Goal: Task Accomplishment & Management: Manage account settings

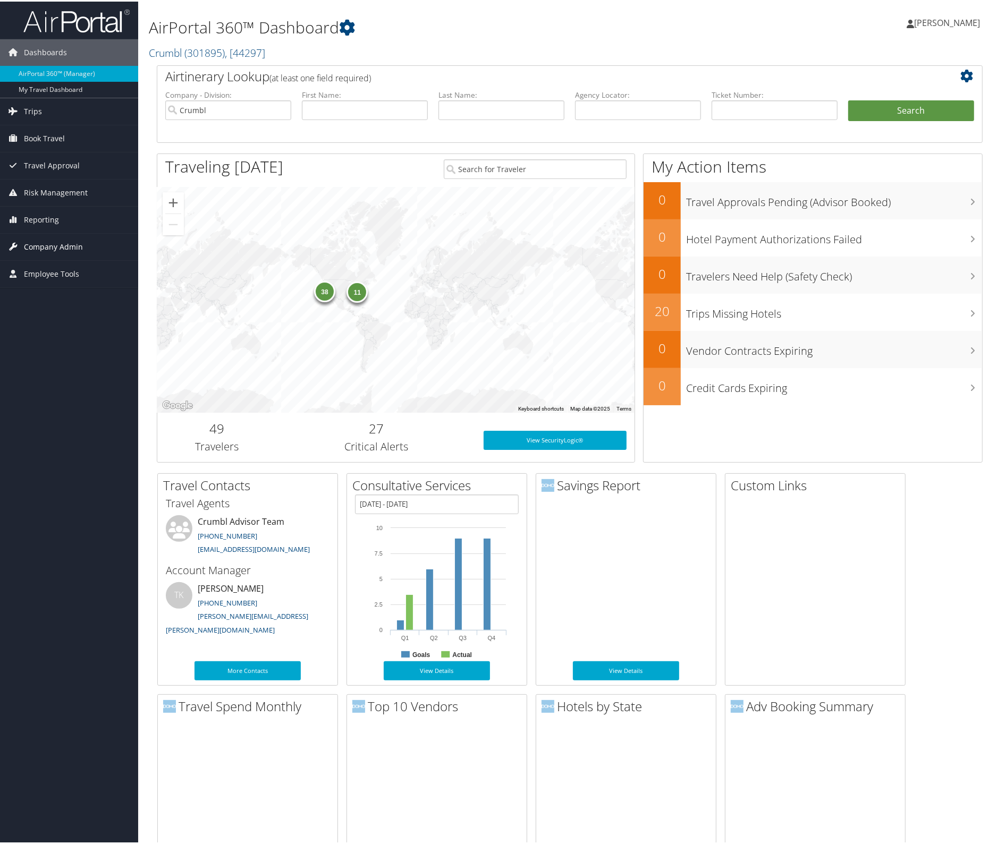
click at [46, 247] on span "Company Admin" at bounding box center [53, 245] width 59 height 27
click at [33, 312] on link "Users (Beta)" at bounding box center [69, 315] width 138 height 16
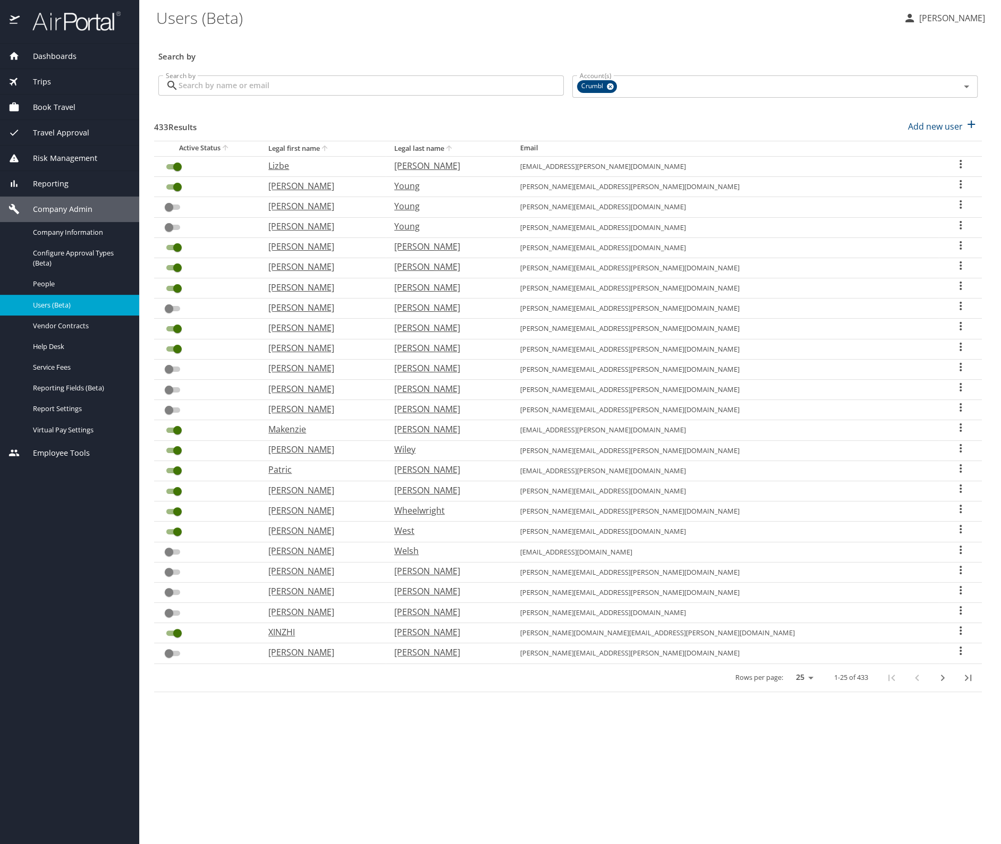
click at [216, 81] on input "Search by" at bounding box center [371, 85] width 385 height 20
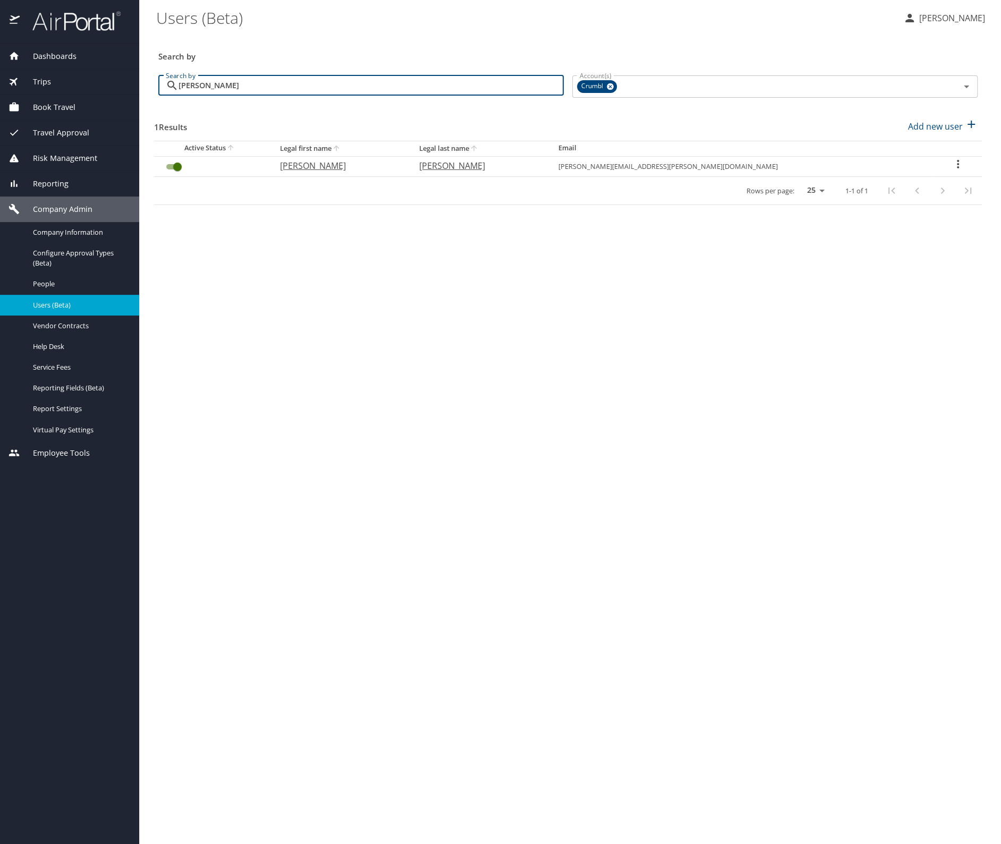
type input "[PERSON_NAME]"
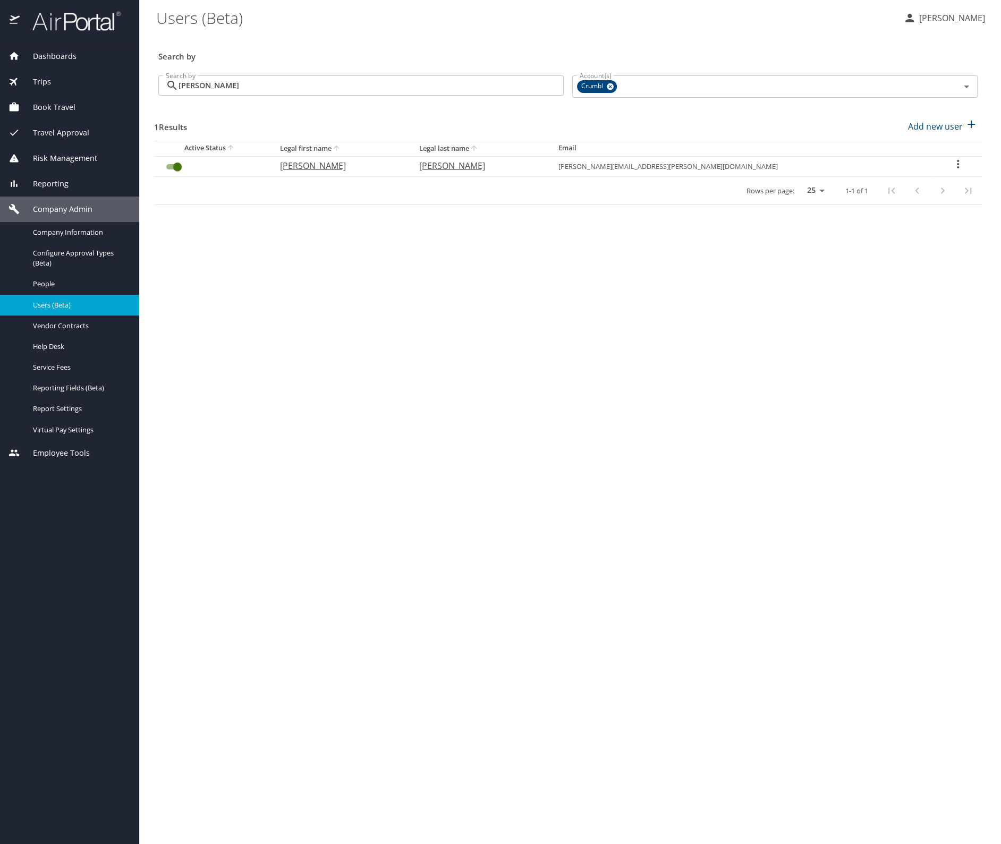
click at [952, 166] on icon "User Search Table" at bounding box center [958, 164] width 13 height 13
click at [918, 166] on li "View profile" at bounding box center [917, 165] width 154 height 19
select select "US"
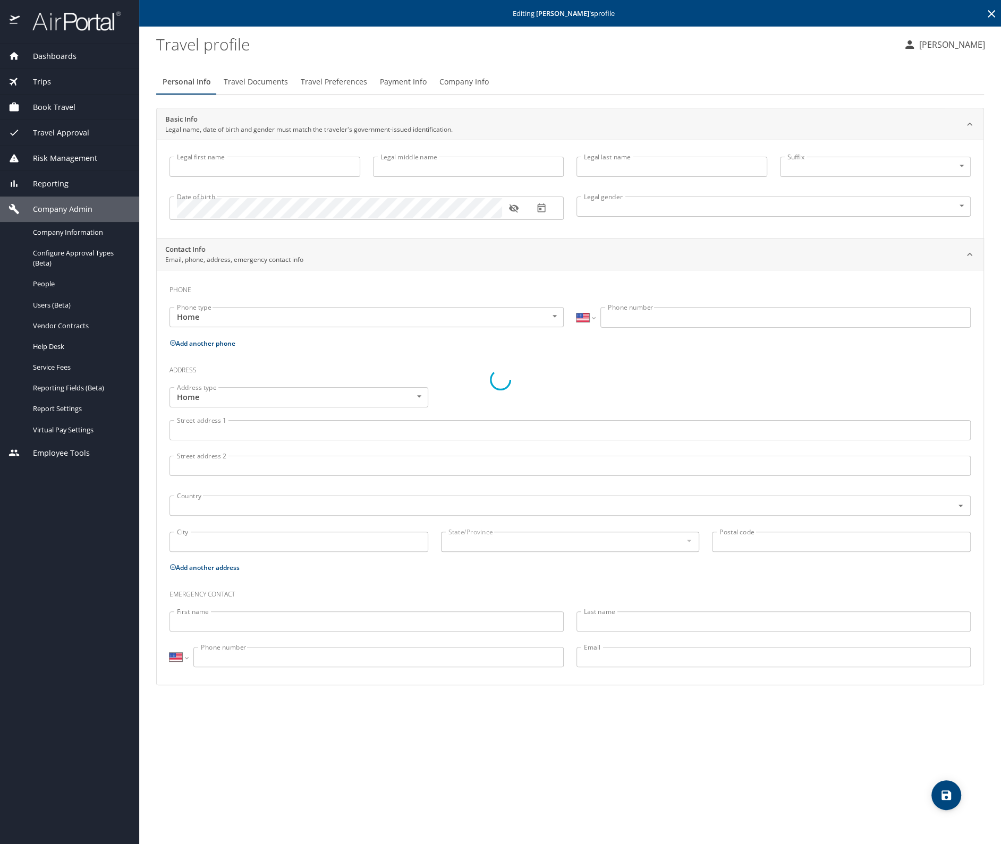
type input "[PERSON_NAME]"
type input "Undisclosed"
select select "US"
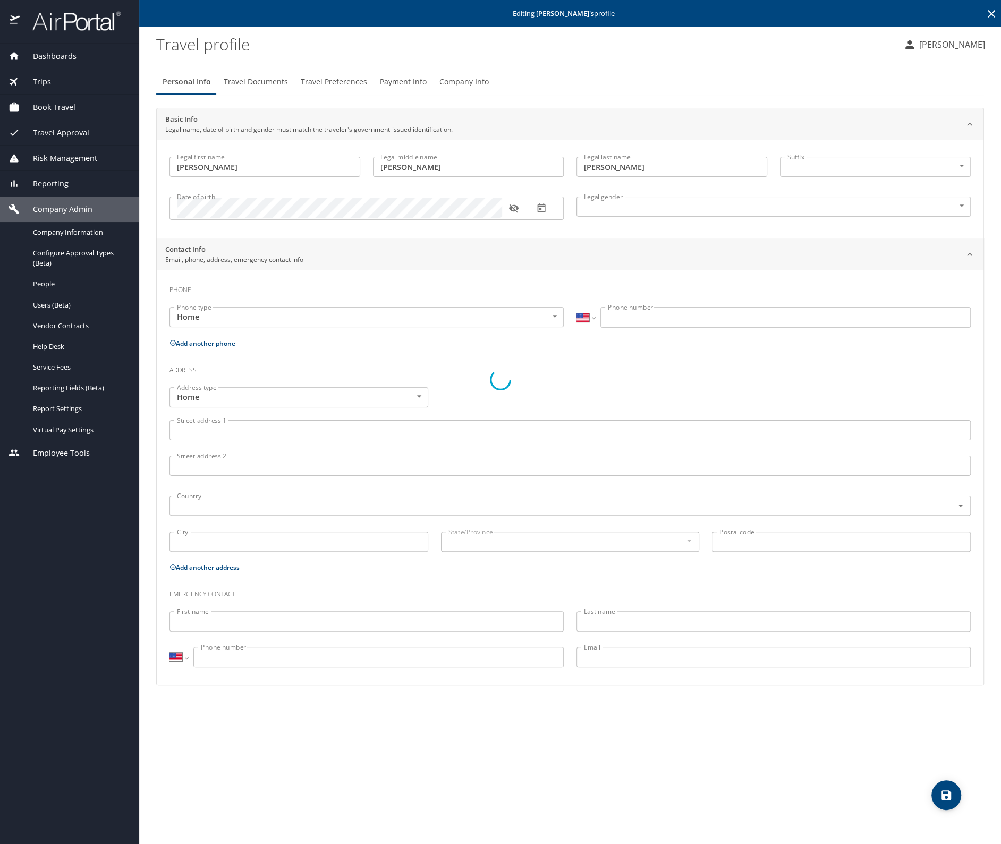
select select "US"
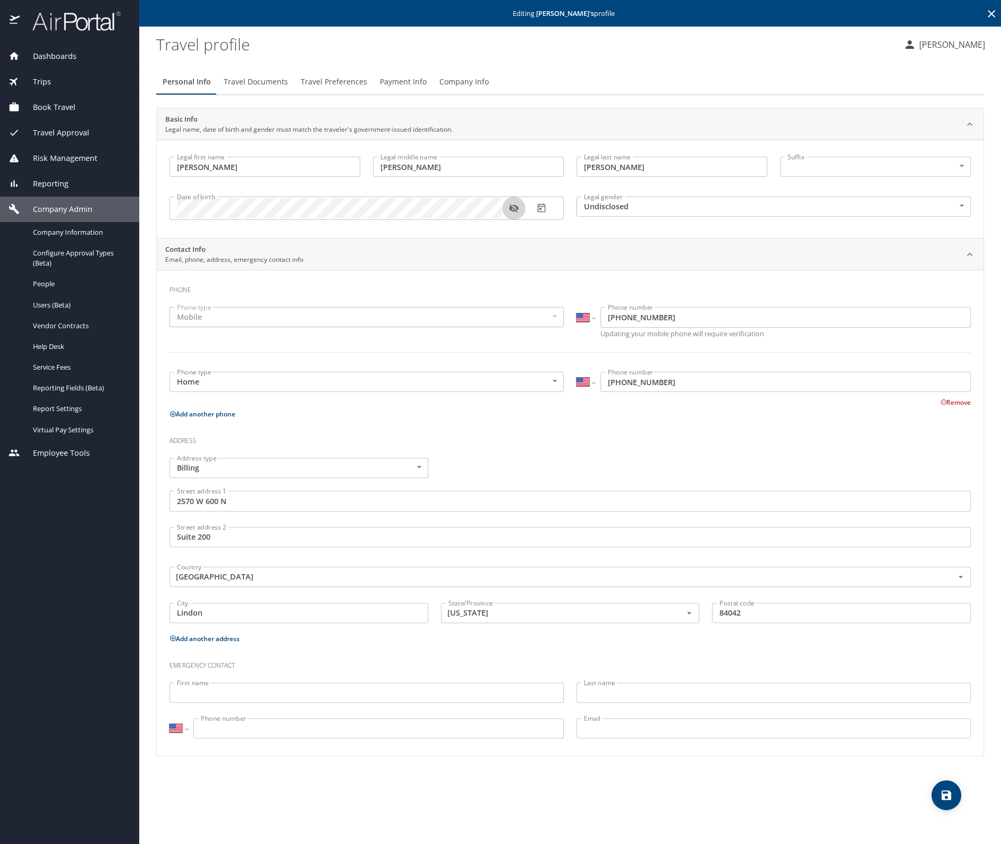
click at [512, 206] on icon "button" at bounding box center [514, 209] width 10 height 9
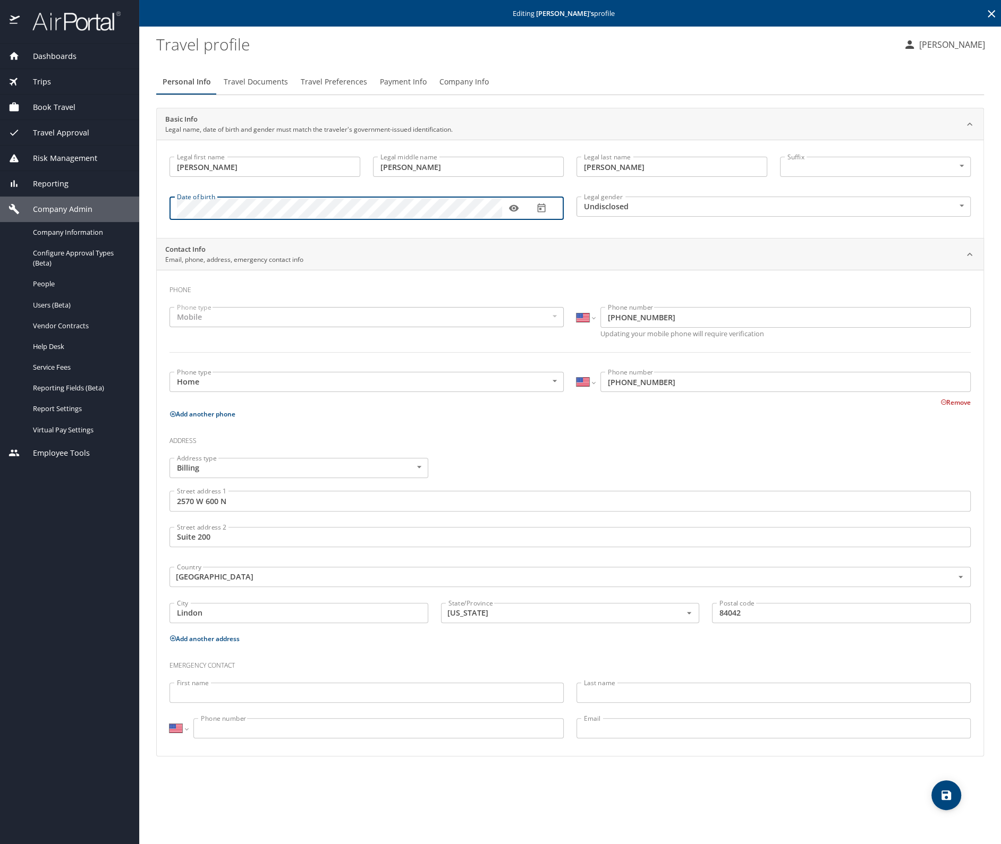
click at [504, 250] on div "Contact Info Email, phone, address, emergency contact info" at bounding box center [561, 254] width 793 height 20
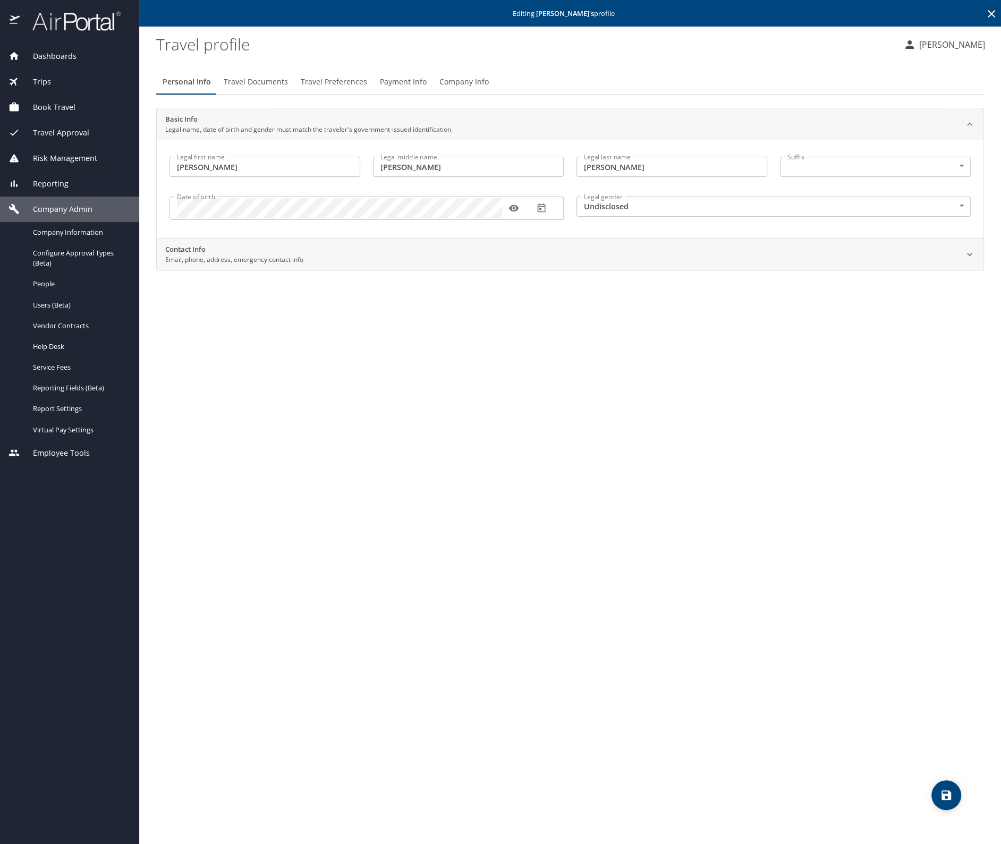
click at [942, 795] on icon "save" at bounding box center [947, 796] width 10 height 10
select select "US"
click at [34, 181] on span "Reporting" at bounding box center [44, 184] width 49 height 12
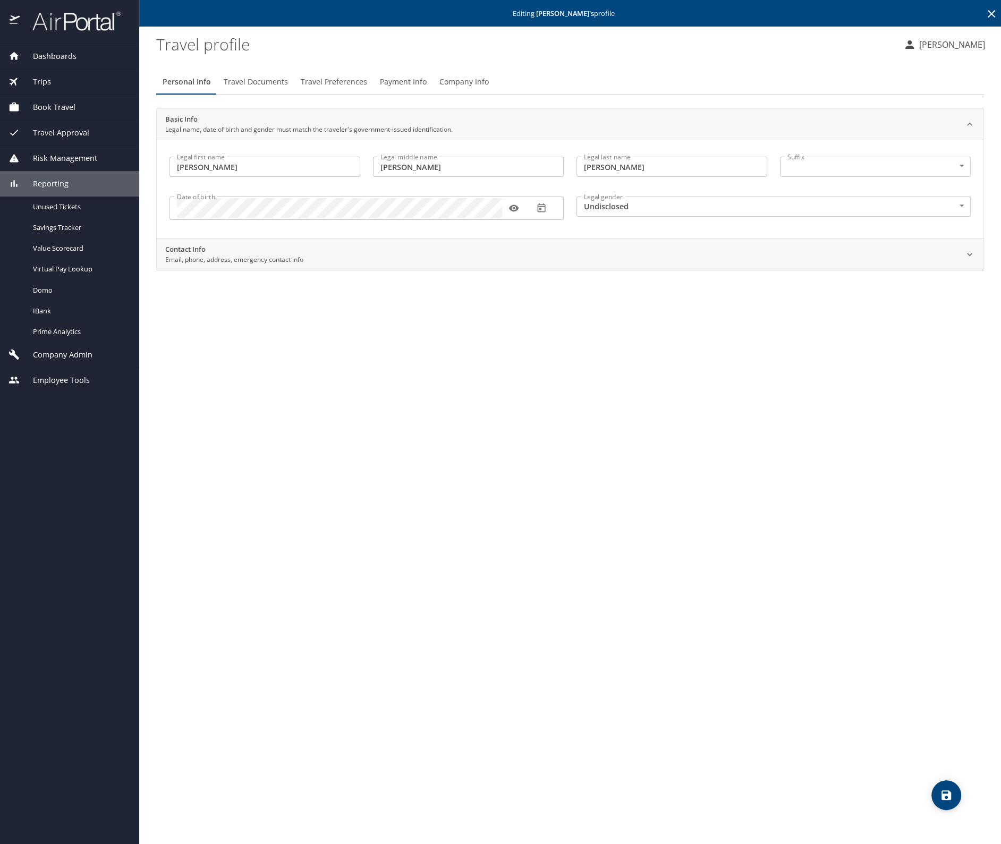
click at [44, 360] on span "Company Admin" at bounding box center [56, 355] width 73 height 12
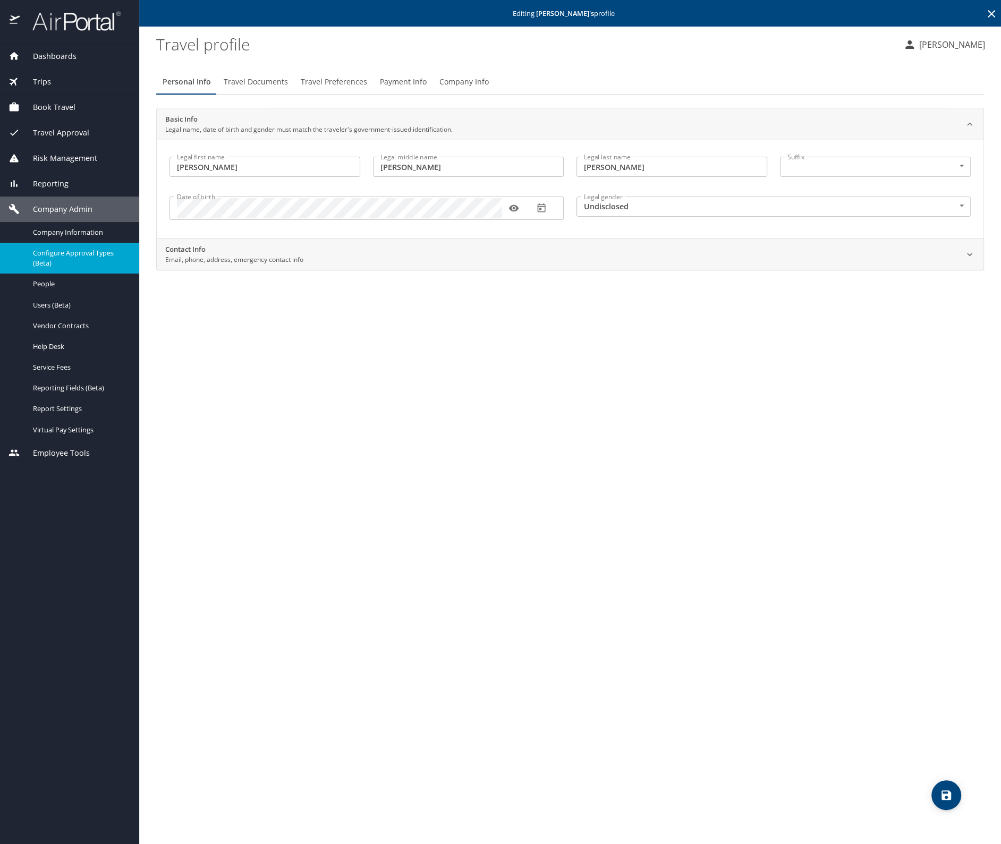
click at [55, 250] on span "Configure Approval Types (Beta)" at bounding box center [80, 258] width 94 height 20
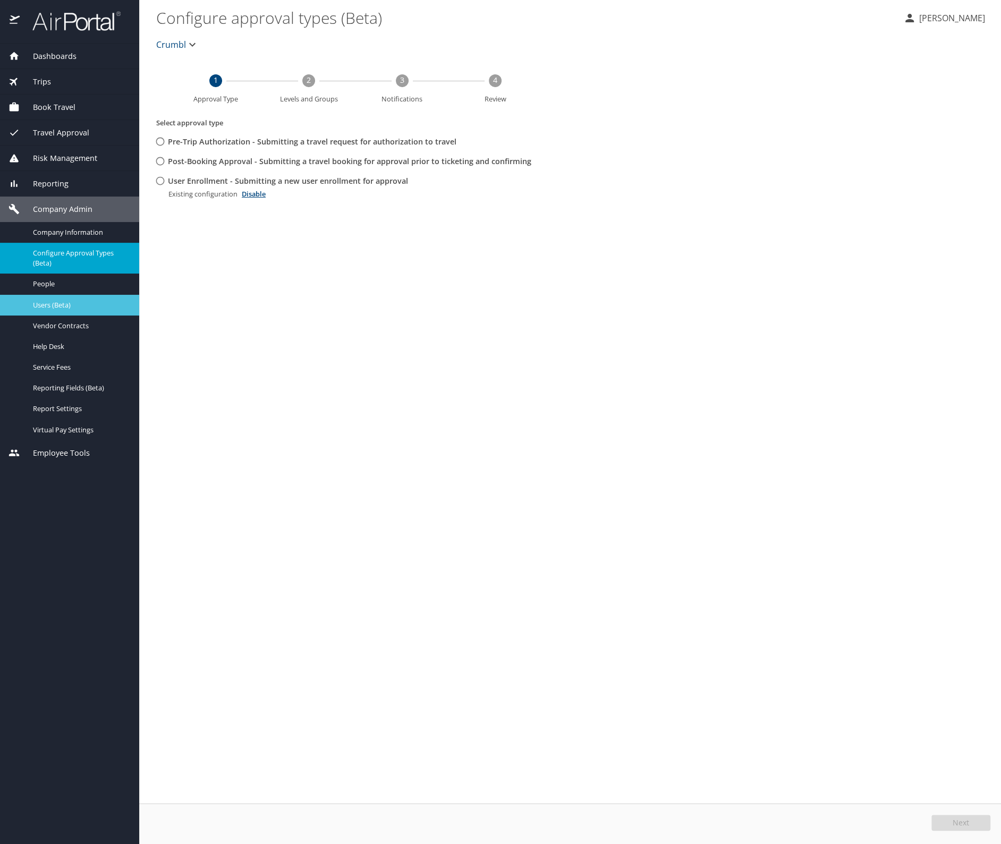
click at [78, 307] on span "Users (Beta)" at bounding box center [80, 305] width 94 height 10
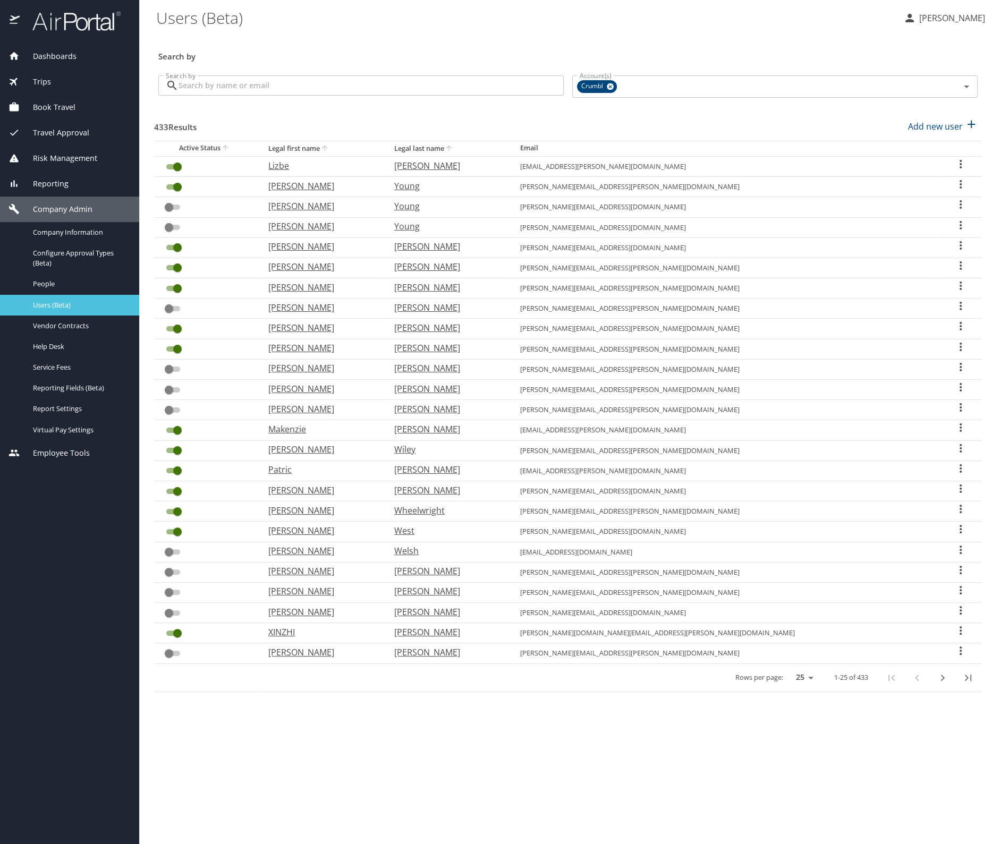
click at [58, 307] on span "Users (Beta)" at bounding box center [80, 305] width 94 height 10
click at [54, 386] on span "Reporting Fields (Beta)" at bounding box center [80, 388] width 94 height 10
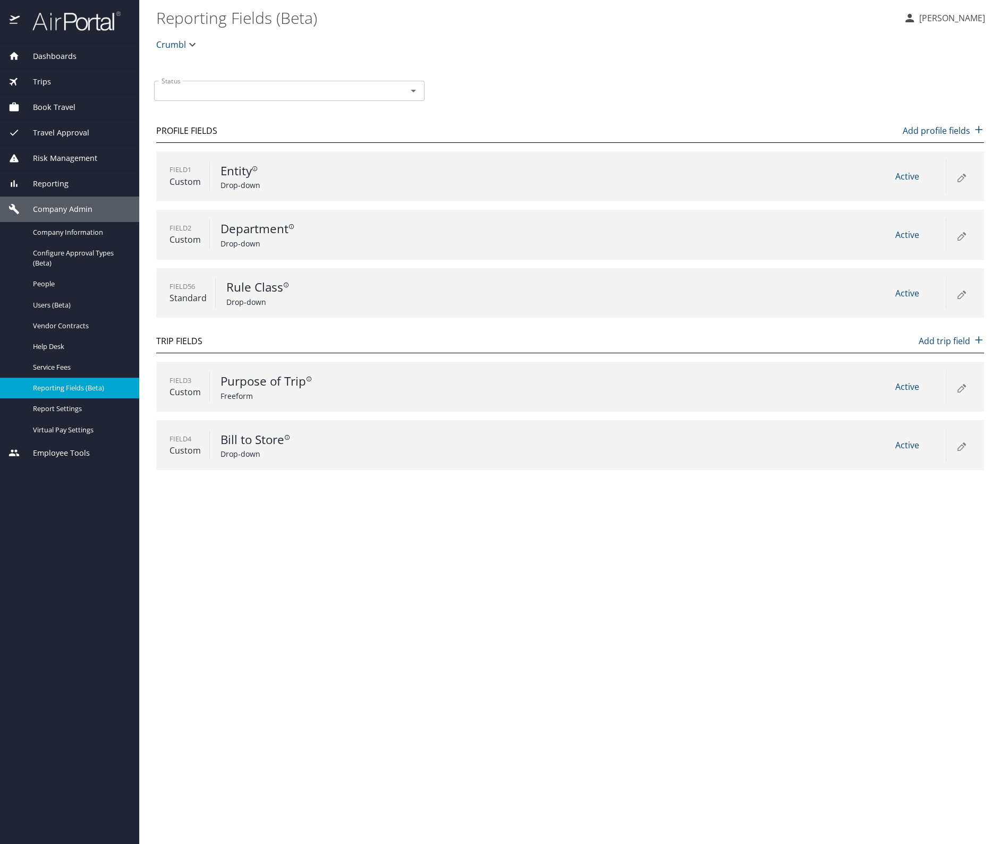
click at [964, 235] on icon at bounding box center [961, 235] width 13 height 13
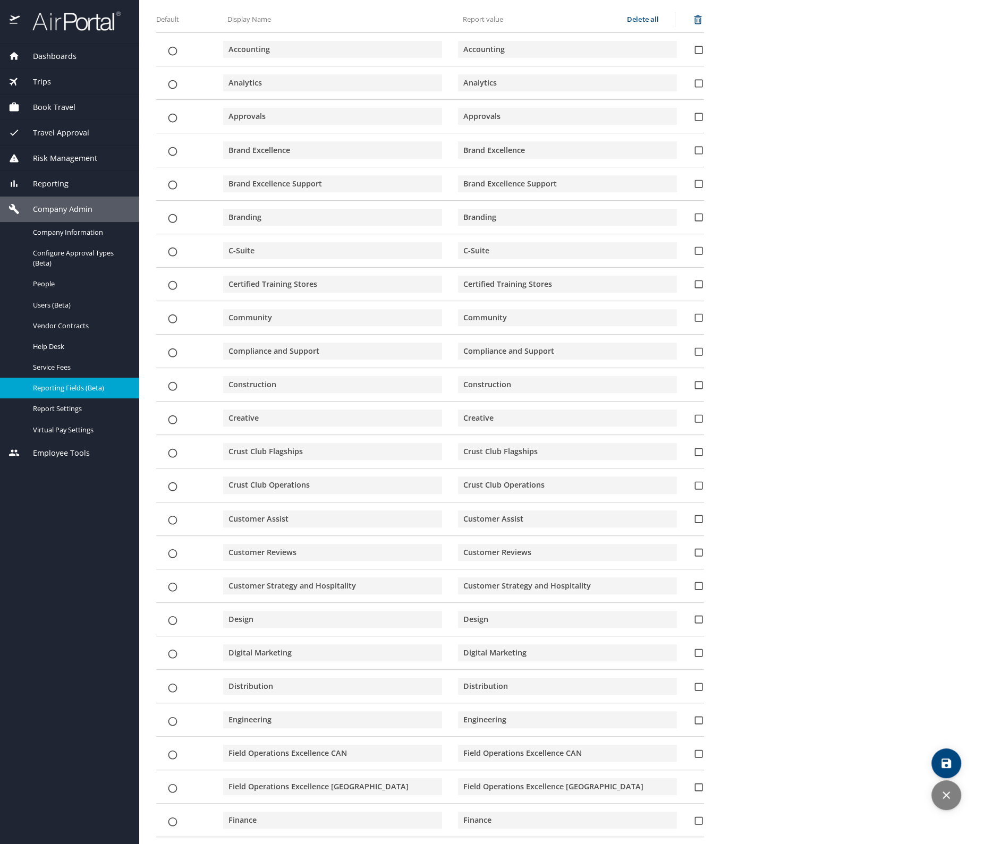
scroll to position [431, 0]
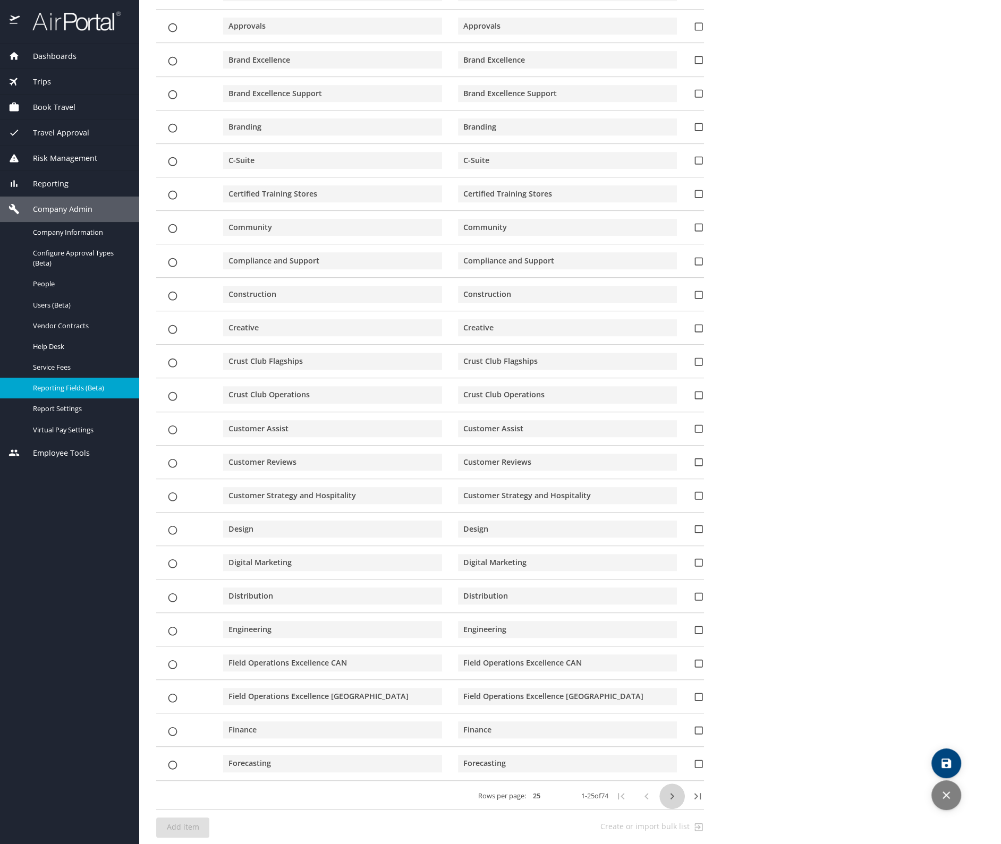
click at [666, 790] on icon "button" at bounding box center [672, 796] width 13 height 13
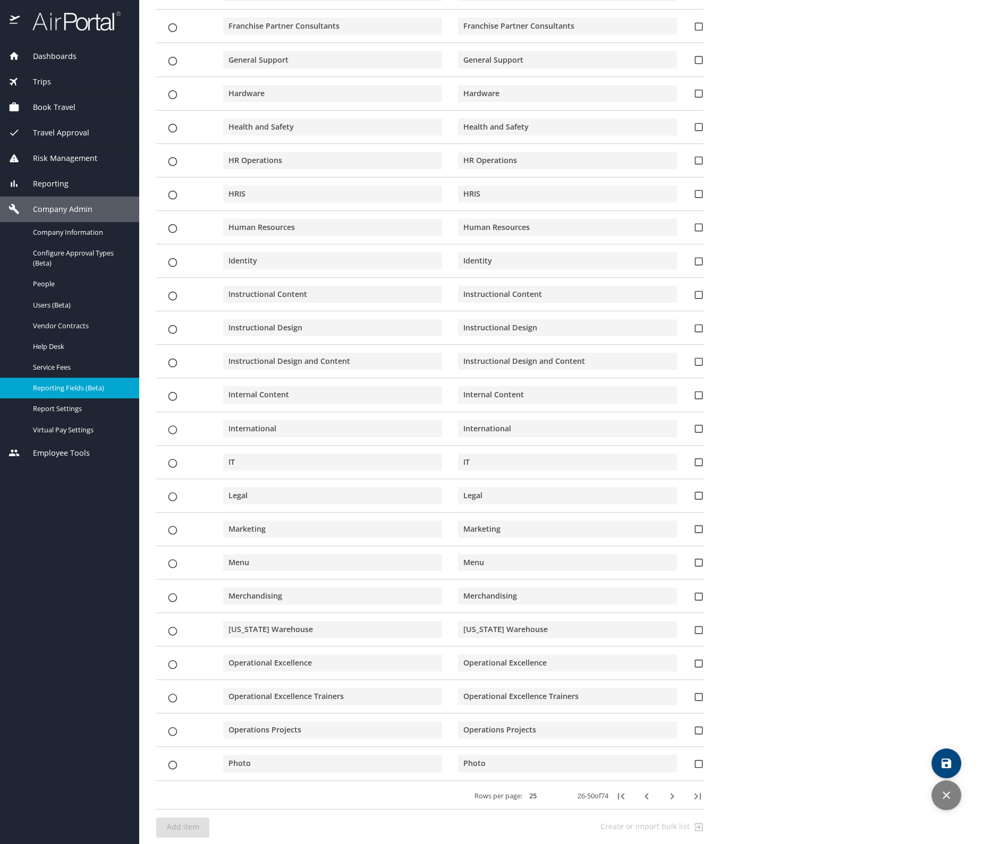
scroll to position [425, 0]
